Goal: Find specific page/section: Find specific page/section

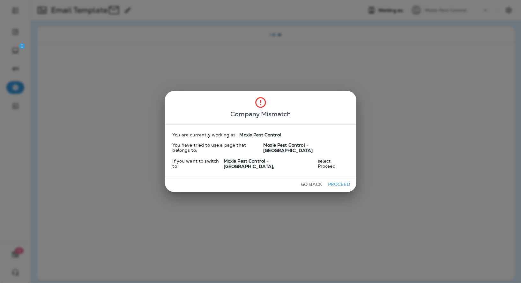
click at [339, 179] on button "Proceed" at bounding box center [339, 184] width 24 height 10
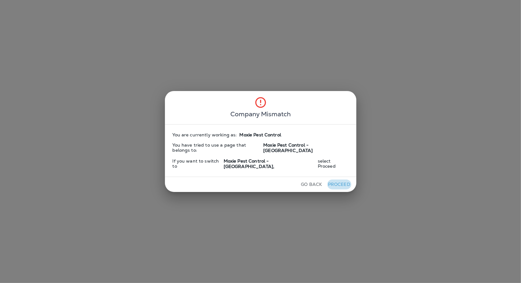
click at [339, 179] on button "Proceed" at bounding box center [339, 184] width 24 height 10
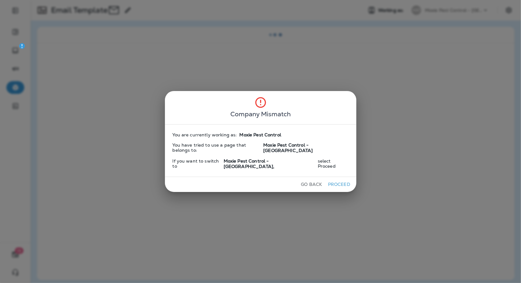
click at [339, 179] on button "Proceed" at bounding box center [339, 184] width 24 height 10
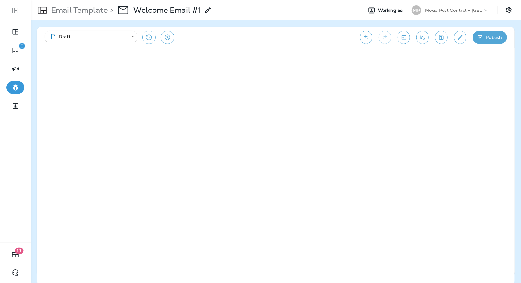
click at [441, 12] on p "Moxie Pest Control - [GEOGRAPHIC_DATA]" at bounding box center [453, 10] width 57 height 5
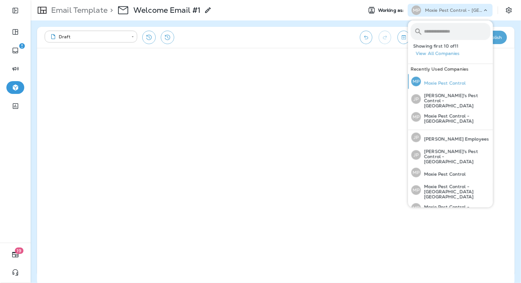
click at [446, 85] on p "Moxie Pest Control" at bounding box center [443, 82] width 45 height 5
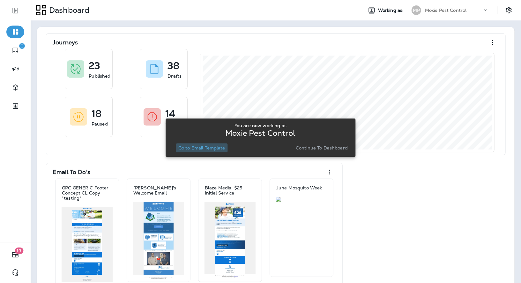
click at [197, 149] on p "Go to Email Template" at bounding box center [201, 147] width 47 height 5
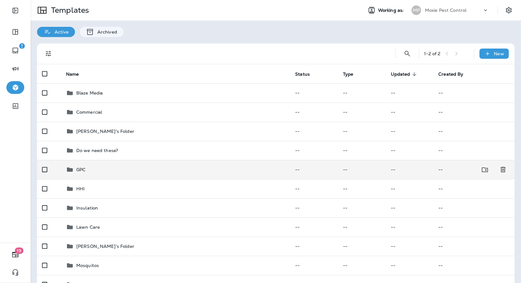
click at [84, 168] on p "GPC" at bounding box center [80, 169] width 9 height 5
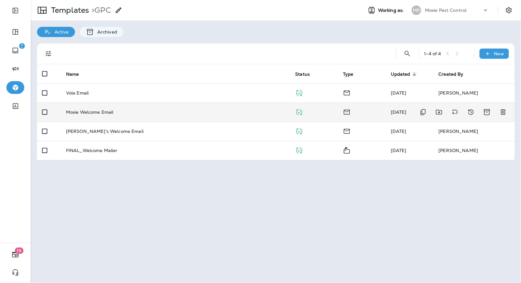
click at [89, 112] on p "Moxie Welcome Email" at bounding box center [90, 111] width 48 height 5
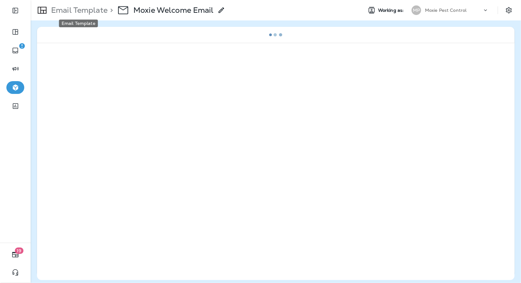
click at [93, 12] on p "Email Template" at bounding box center [77, 10] width 59 height 10
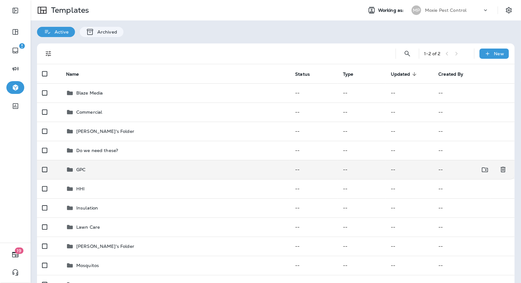
click at [78, 168] on p "GPC" at bounding box center [80, 169] width 9 height 5
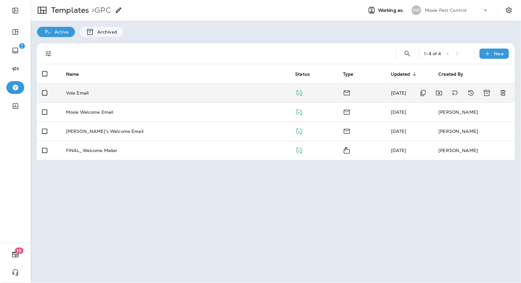
click at [85, 88] on td "Vole Email" at bounding box center [175, 92] width 229 height 19
